Goal: Information Seeking & Learning: Learn about a topic

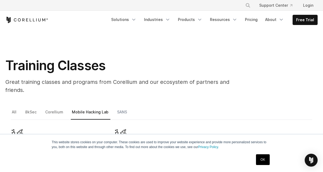
click at [121, 109] on link "SANS" at bounding box center [122, 114] width 13 height 11
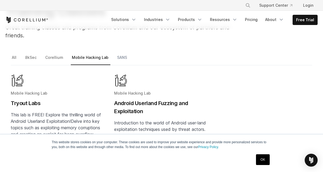
scroll to position [59, 0]
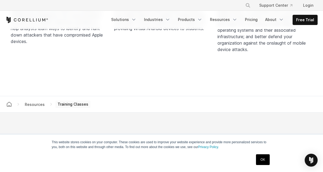
scroll to position [219, 0]
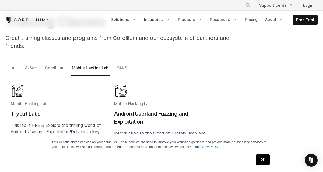
scroll to position [47, 0]
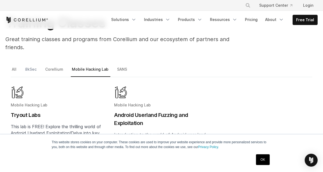
click at [27, 66] on link "8kSec" at bounding box center [31, 71] width 15 height 11
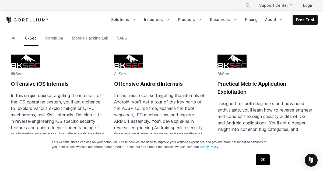
scroll to position [76, 0]
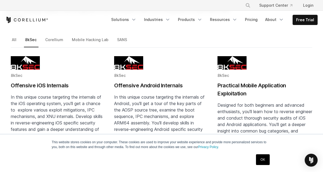
click at [50, 29] on div "Free Trial Solutions" at bounding box center [161, 20] width 312 height 18
click at [80, 36] on link "Mobile Hacking Lab" at bounding box center [91, 41] width 40 height 11
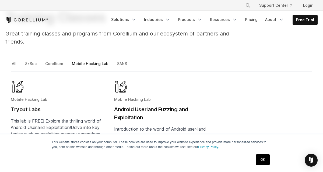
scroll to position [52, 0]
click at [54, 60] on link "Corellium" at bounding box center [54, 65] width 21 height 11
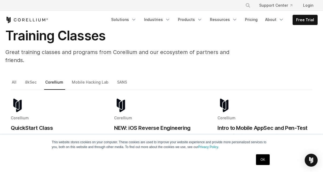
scroll to position [33, 0]
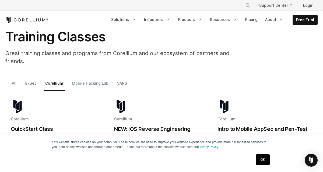
click at [82, 80] on link "Mobile Hacking Lab" at bounding box center [91, 85] width 40 height 11
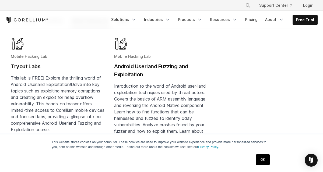
scroll to position [99, 0]
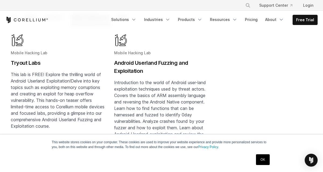
click at [17, 59] on h2 "Tryout Labs" at bounding box center [58, 63] width 95 height 8
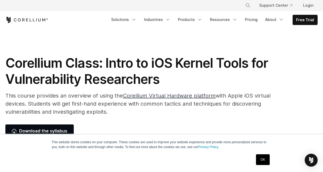
click at [283, 107] on div "Corellium Class: Intro to iOS Kernel Tools for Vulnerability Researchers This c…" at bounding box center [161, 96] width 323 height 82
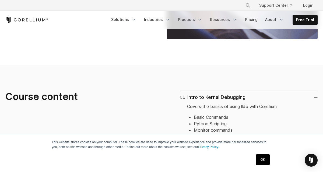
scroll to position [294, 0]
